Goal: Task Accomplishment & Management: Complete application form

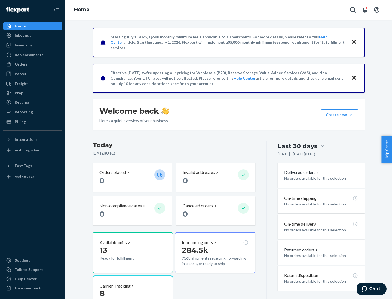
click at [351, 115] on button "Create new Create new inbound Create new order Create new product" at bounding box center [339, 114] width 37 height 11
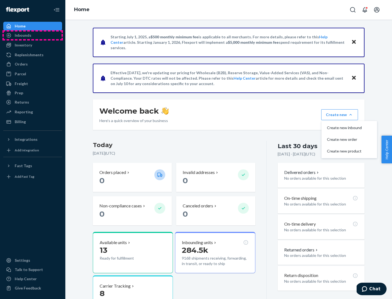
click at [33, 35] on div "Inbounds" at bounding box center [33, 36] width 58 height 8
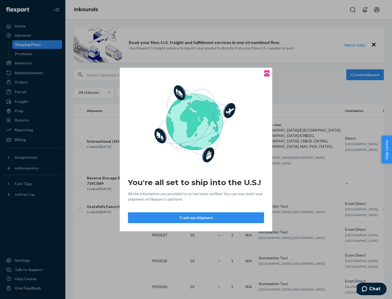
click at [266, 73] on icon "Close" at bounding box center [267, 73] width 2 height 2
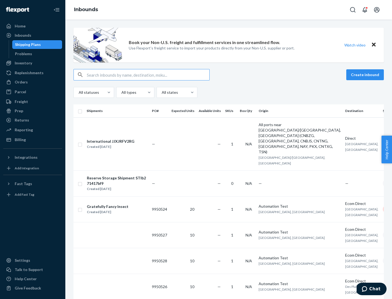
click at [366, 75] on button "Create inbound" at bounding box center [365, 74] width 38 height 11
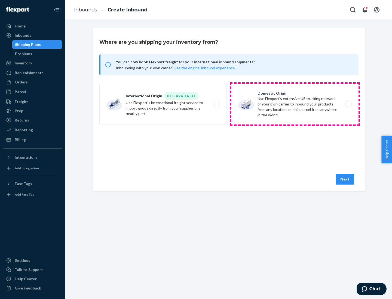
click at [295, 104] on label "Domestic Origin Use Flexport’s extensive US trucking network or your own carrie…" at bounding box center [294, 104] width 127 height 41
click at [348, 104] on input "Domestic Origin Use Flexport’s extensive US trucking network or your own carrie…" at bounding box center [350, 105] width 4 height 4
radio input "true"
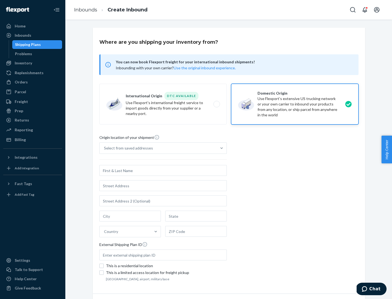
click at [158, 148] on div "Select from saved addresses" at bounding box center [158, 148] width 117 height 11
click at [105, 148] on input "Select from saved addresses" at bounding box center [104, 148] width 1 height 5
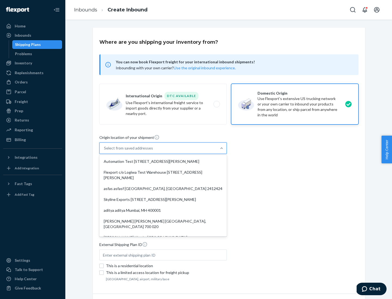
scroll to position [2, 0]
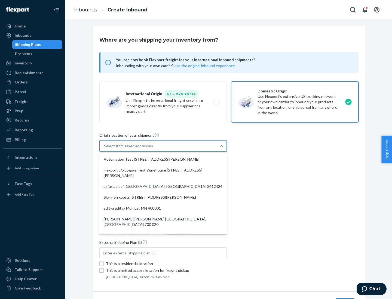
click at [163, 160] on div "Automation Test [STREET_ADDRESS][PERSON_NAME]" at bounding box center [162, 159] width 125 height 11
click at [105, 149] on input "option Automation Test [STREET_ADDRESS][PERSON_NAME]. 9 results available. Use …" at bounding box center [104, 145] width 1 height 5
type input "Automation Test"
type input "9th Floor"
type input "[GEOGRAPHIC_DATA]"
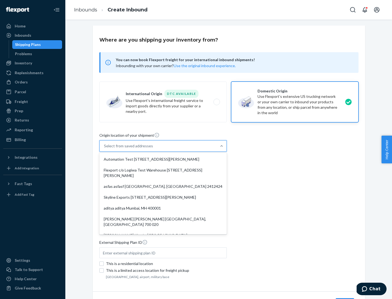
type input "CA"
type input "94104"
type input "[STREET_ADDRESS][PERSON_NAME]"
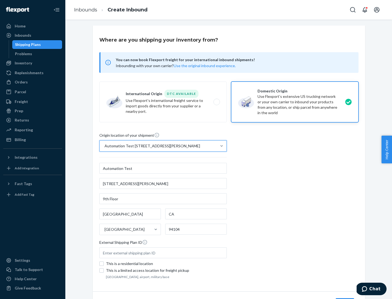
scroll to position [32, 0]
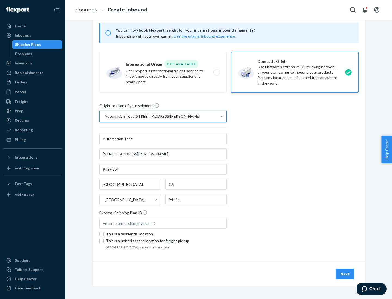
click at [345, 274] on button "Next" at bounding box center [345, 274] width 19 height 11
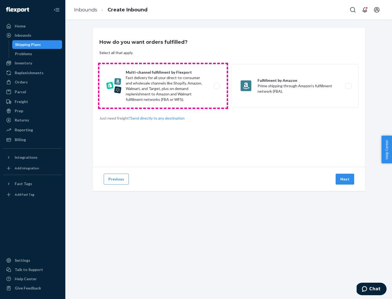
click at [163, 86] on label "Multi-channel fulfillment by Flexport Fast delivery for all your direct-to-cons…" at bounding box center [162, 86] width 127 height 44
click at [216, 86] on input "Multi-channel fulfillment by Flexport Fast delivery for all your direct-to-cons…" at bounding box center [218, 86] width 4 height 4
radio input "true"
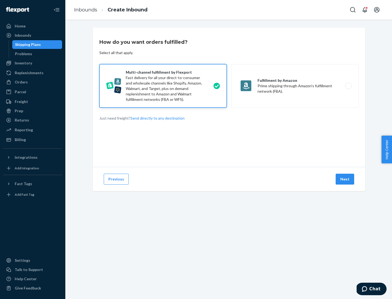
click at [345, 179] on button "Next" at bounding box center [345, 179] width 19 height 11
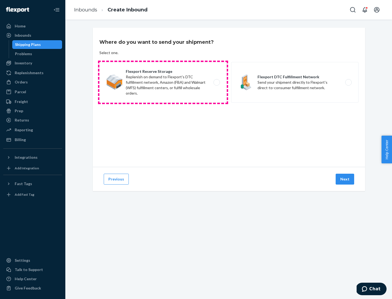
click at [163, 82] on label "Flexport Reserve Storage Replenish on demand to Flexport's DTC fulfillment netw…" at bounding box center [162, 82] width 127 height 41
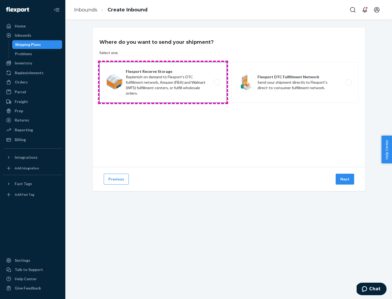
click at [216, 82] on input "Flexport Reserve Storage Replenish on demand to Flexport's DTC fulfillment netw…" at bounding box center [218, 83] width 4 height 4
radio input "true"
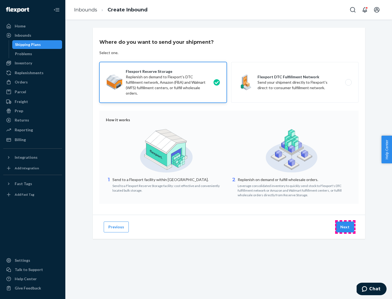
click at [345, 227] on button "Next" at bounding box center [345, 227] width 19 height 11
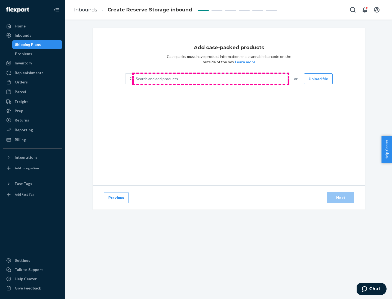
click at [211, 79] on div "Search and add products" at bounding box center [211, 79] width 154 height 10
click at [136, 79] on input "Search and add products" at bounding box center [136, 78] width 1 height 5
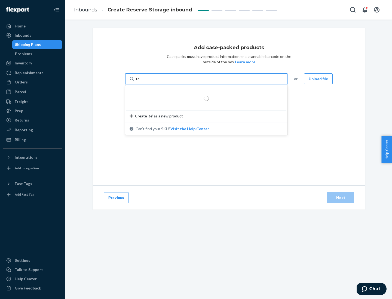
type input "test-syn"
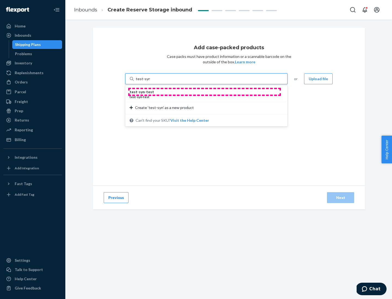
click at [204, 92] on div "test - syn - test" at bounding box center [204, 91] width 149 height 5
click at [150, 82] on input "test-syn" at bounding box center [143, 78] width 14 height 5
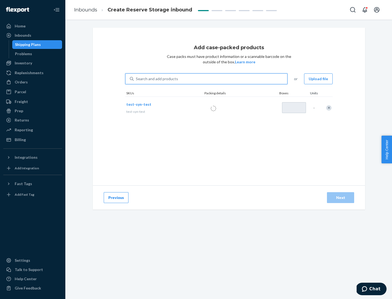
type input "1"
click at [341, 198] on div "Next" at bounding box center [341, 197] width 18 height 5
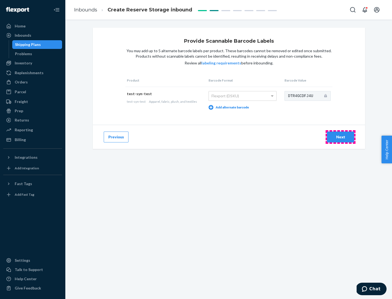
click at [341, 137] on div "Next" at bounding box center [341, 136] width 18 height 5
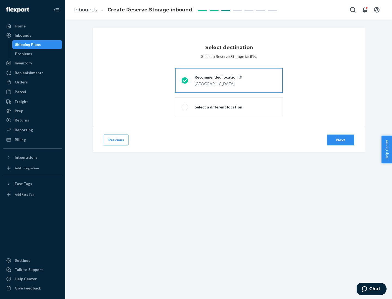
click at [341, 140] on div "Next" at bounding box center [341, 139] width 18 height 5
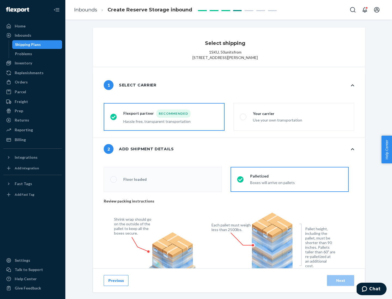
radio input "false"
type input "1"
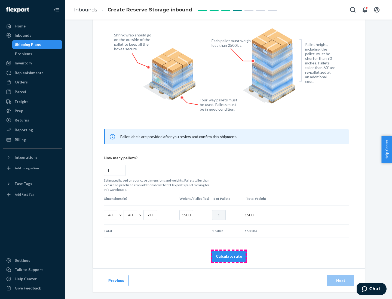
click at [229, 256] on button "Calculate rate" at bounding box center [228, 256] width 35 height 11
radio input "false"
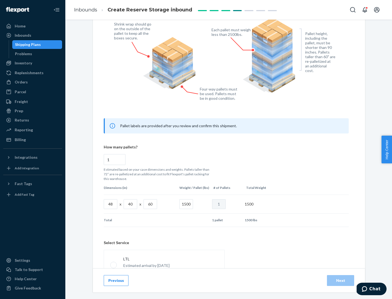
scroll to position [241, 0]
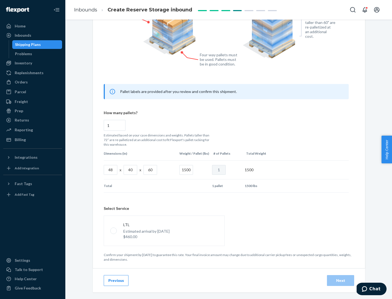
click at [164, 231] on p "Estimated arrival by [DATE]" at bounding box center [146, 231] width 46 height 5
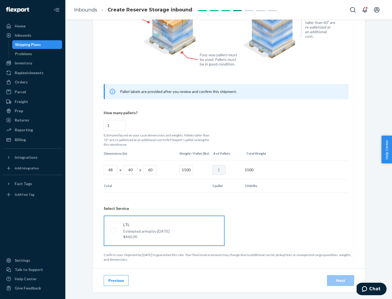
click at [114, 231] on input "LTL Estimated arrival by [DATE] $460.00" at bounding box center [112, 231] width 4 height 4
radio input "true"
radio input "false"
click at [341, 281] on div "Next" at bounding box center [341, 280] width 18 height 5
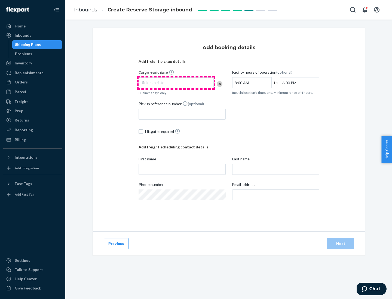
click at [176, 83] on div "Select a date" at bounding box center [176, 83] width 75 height 11
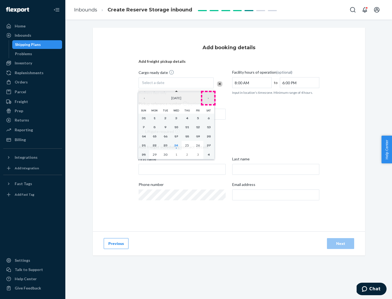
click at [208, 98] on button "›" at bounding box center [208, 98] width 12 height 12
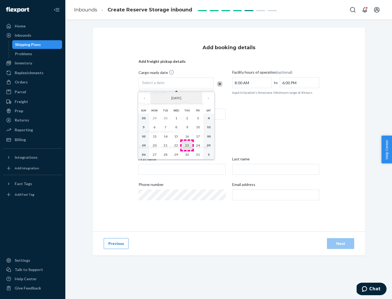
click at [187, 145] on abbr "23" at bounding box center [187, 145] width 4 height 4
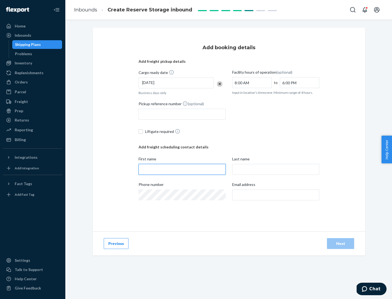
click at [182, 170] on input "First name" at bounding box center [182, 169] width 87 height 11
type input "[PERSON_NAME]"
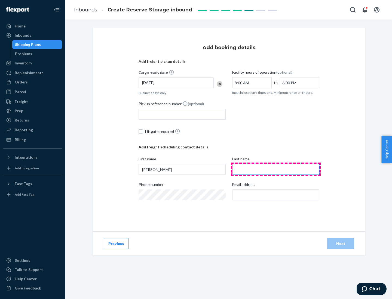
click at [276, 170] on input "Last name" at bounding box center [275, 169] width 87 height 11
type input "Doe"
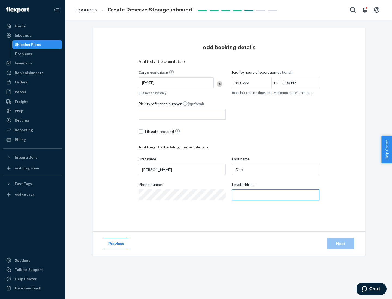
click at [276, 195] on input "Email address" at bounding box center [275, 195] width 87 height 11
type input "[EMAIL_ADDRESS][DOMAIN_NAME]"
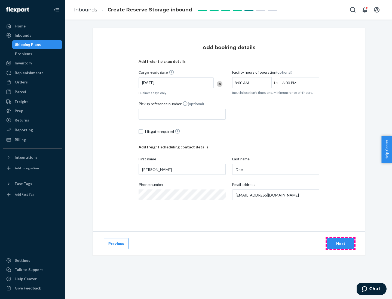
click at [341, 244] on div "Next" at bounding box center [341, 243] width 18 height 5
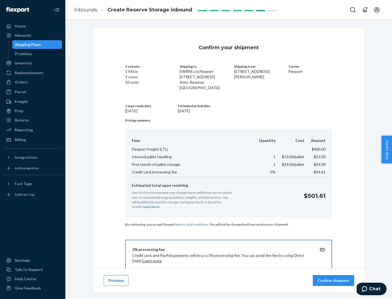
scroll to position [78, 0]
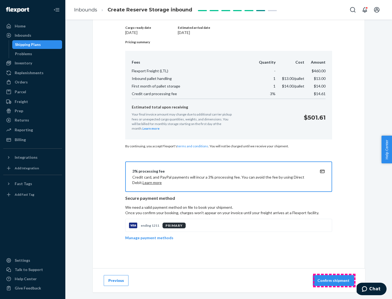
click at [334, 281] on p "Confirm shipment" at bounding box center [333, 280] width 32 height 5
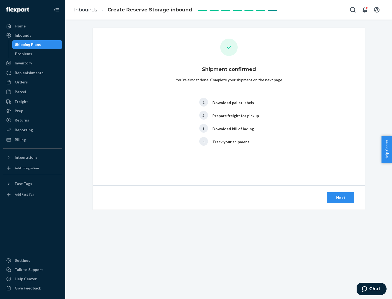
click at [341, 198] on div "Next" at bounding box center [341, 197] width 18 height 5
